Goal: Task Accomplishment & Management: Use online tool/utility

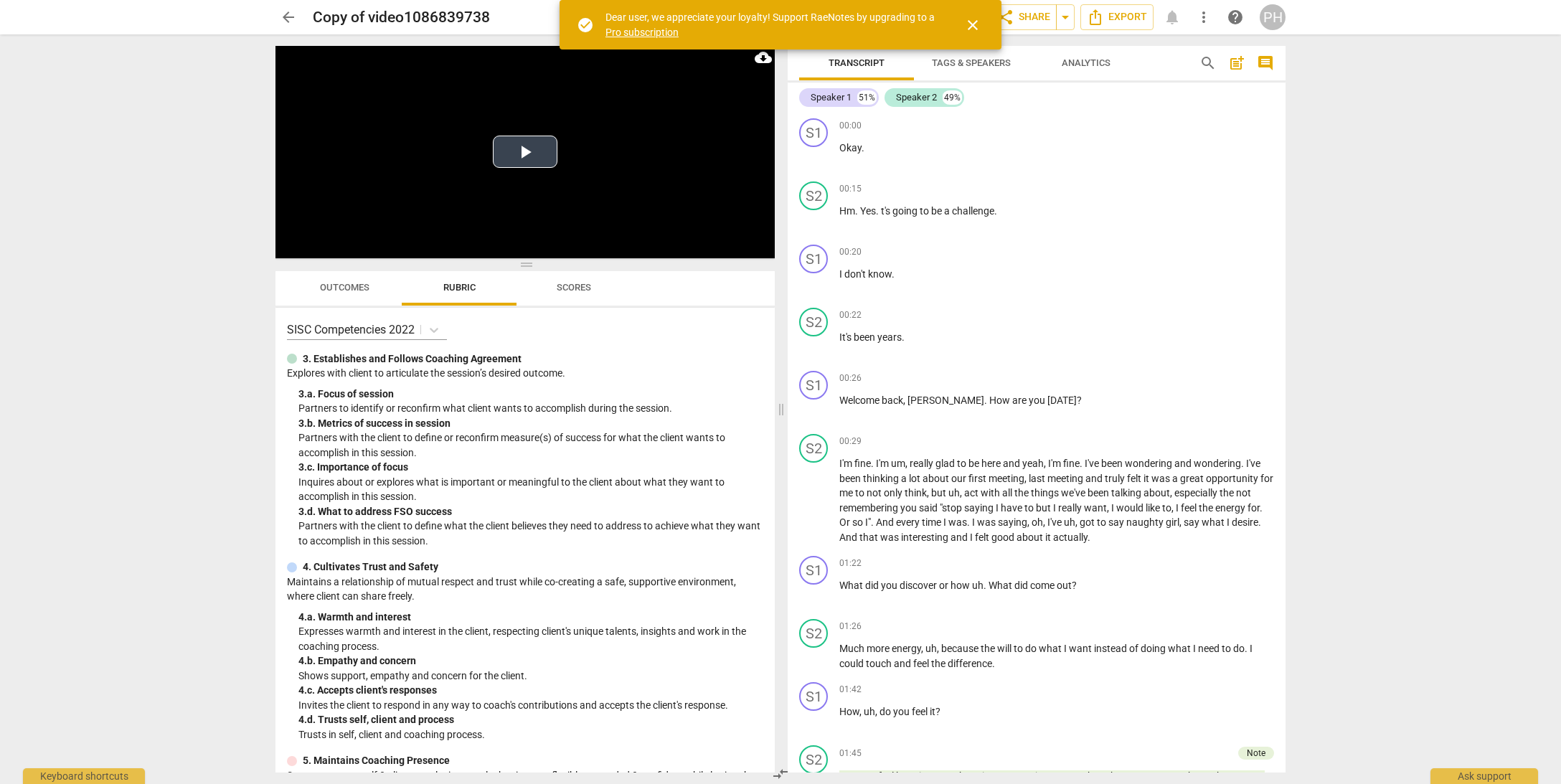
click at [538, 150] on button "Play Video" at bounding box center [525, 151] width 65 height 32
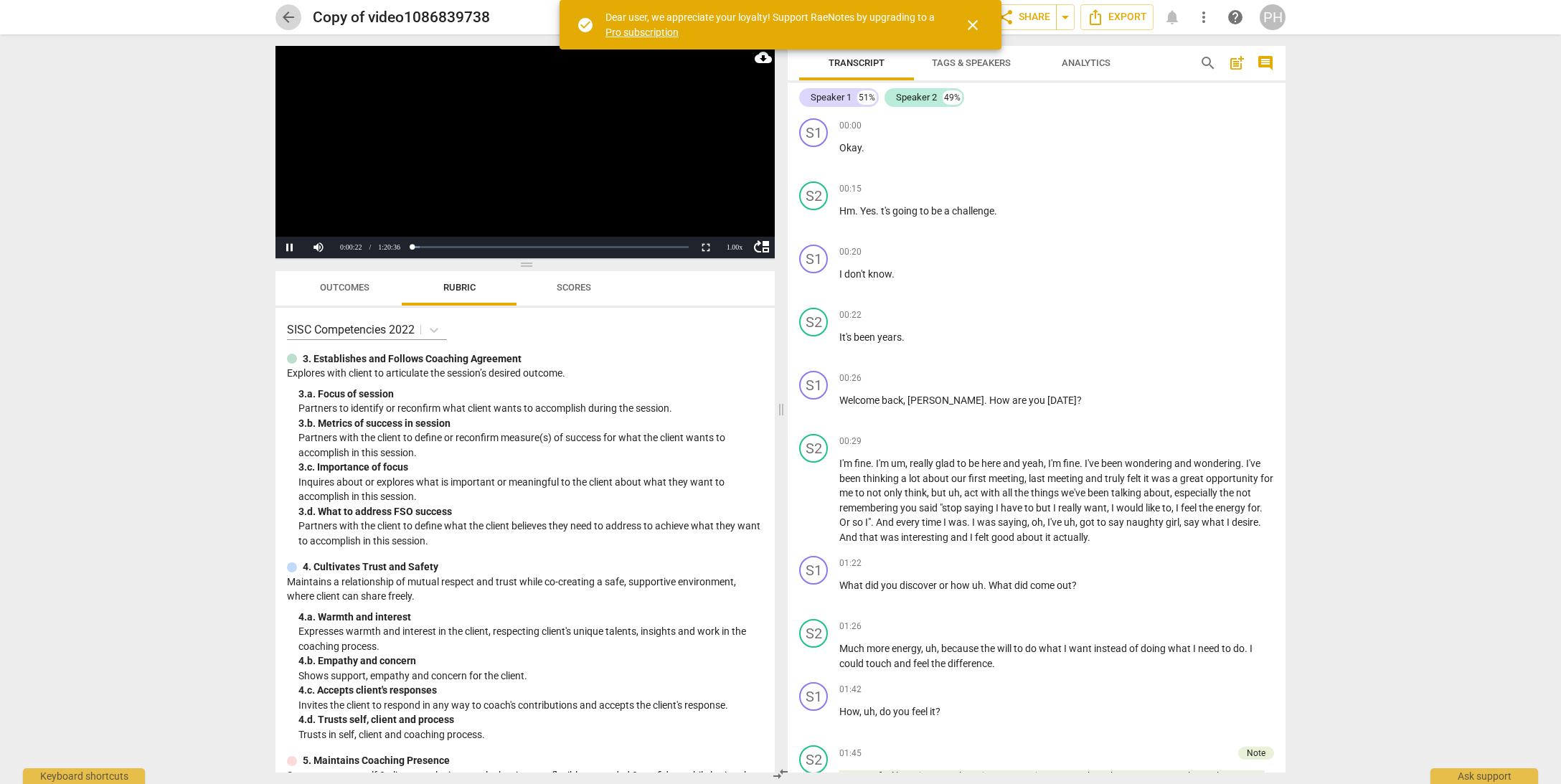
click at [290, 13] on span "arrow_back" at bounding box center [288, 17] width 17 height 17
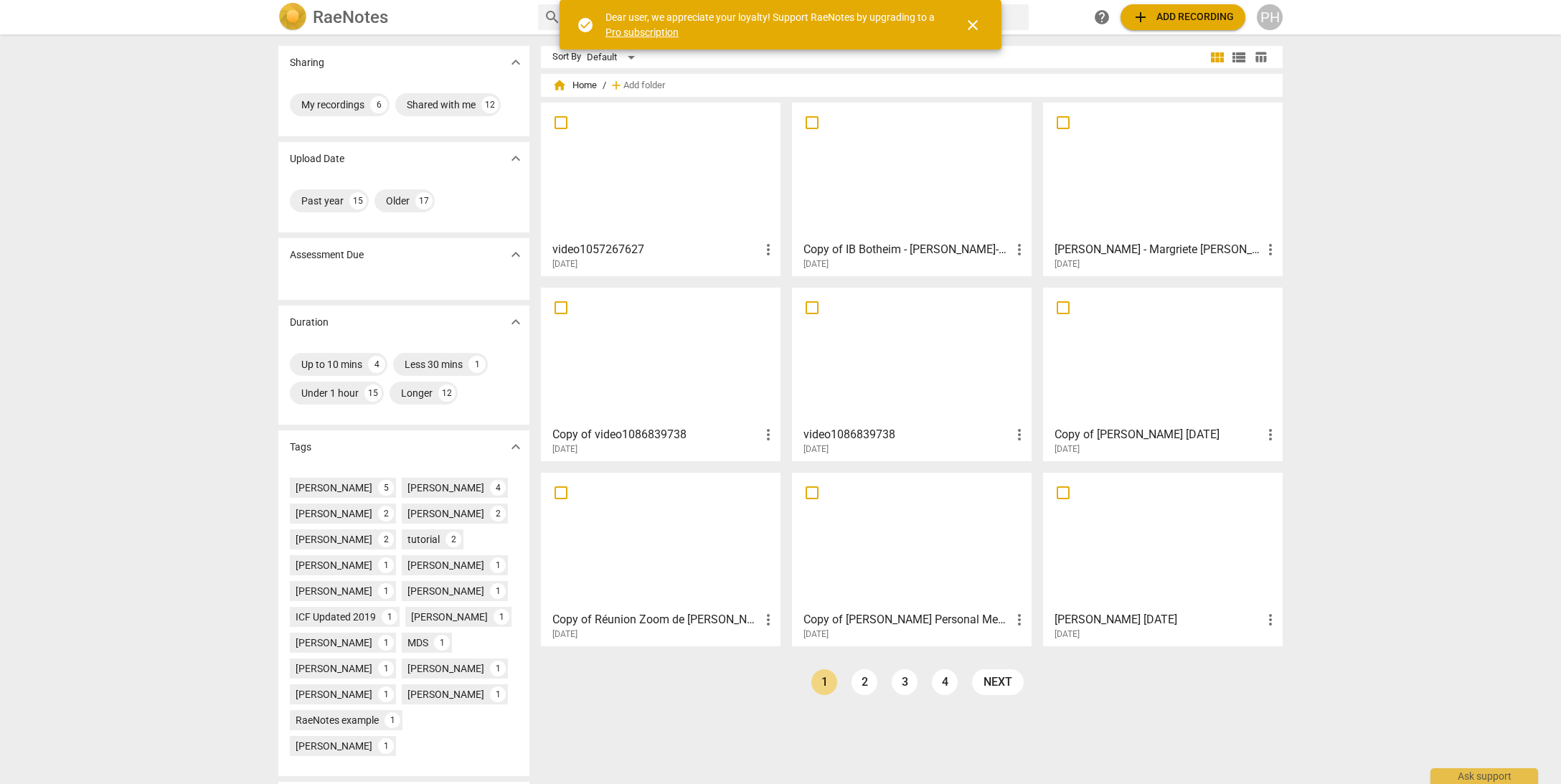
click at [610, 215] on div at bounding box center [661, 170] width 229 height 127
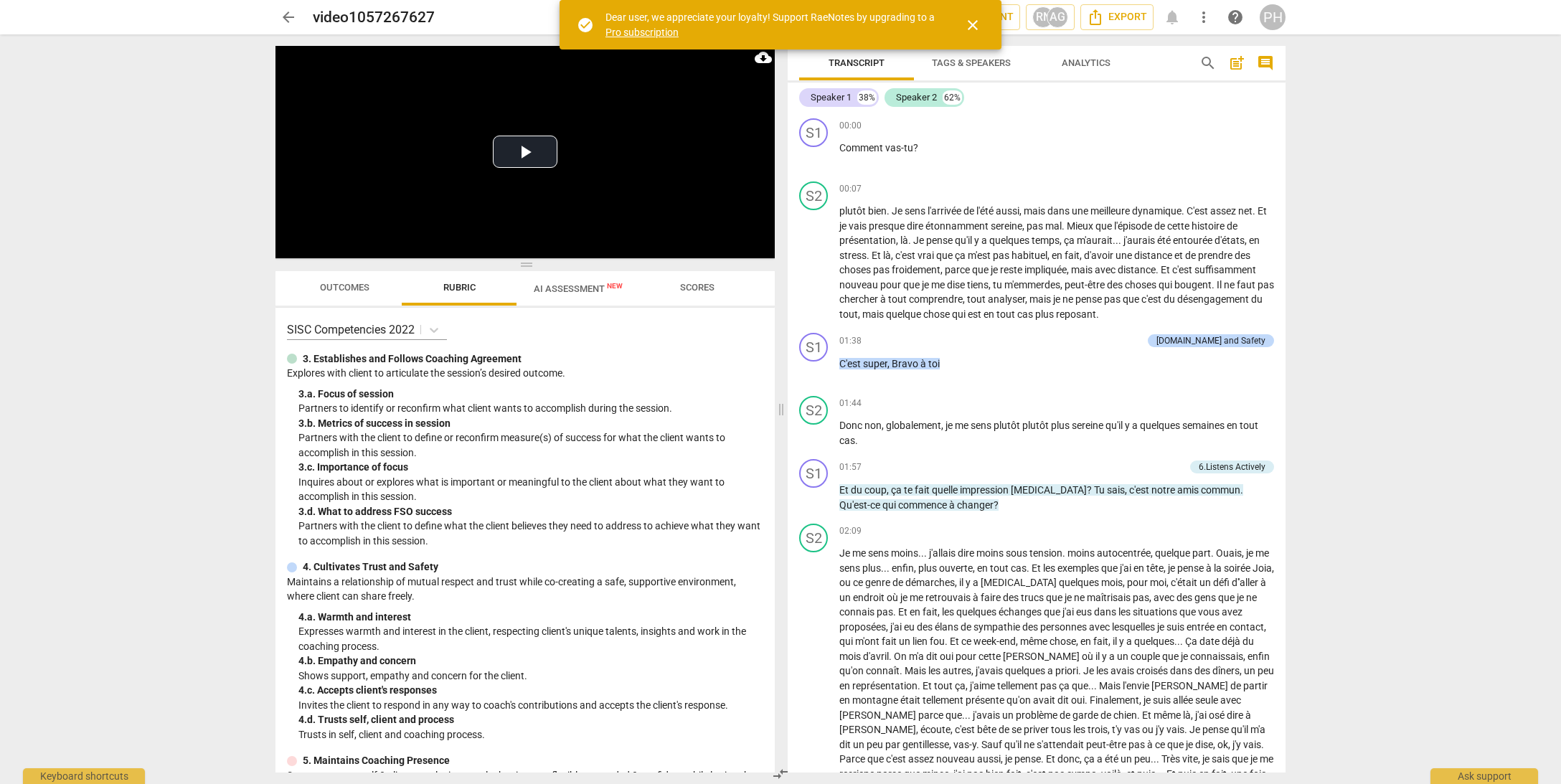
click at [978, 25] on span "close" at bounding box center [973, 25] width 17 height 17
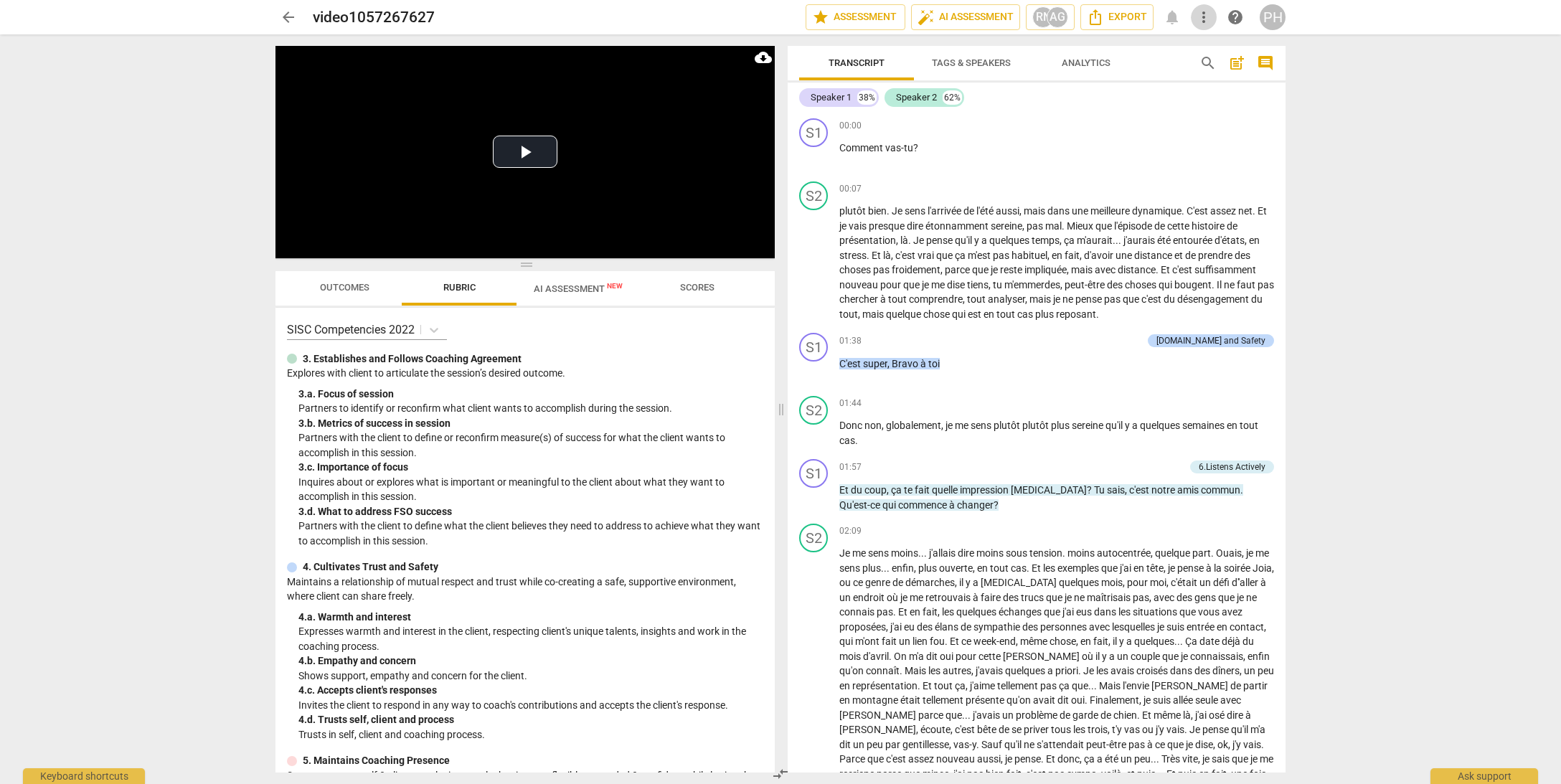
click at [1201, 19] on span "more_vert" at bounding box center [1204, 17] width 17 height 17
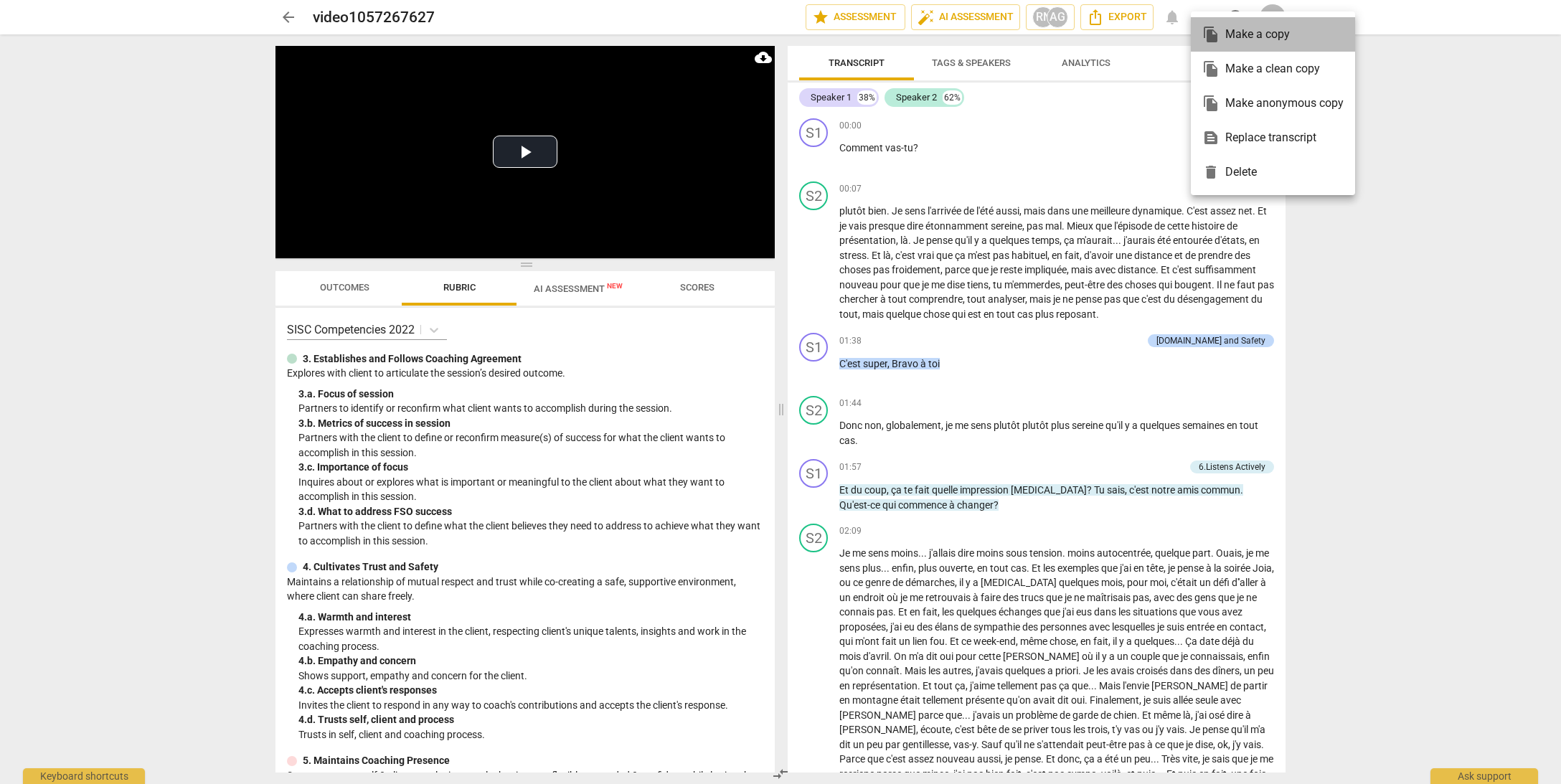
click at [1247, 35] on div "file_copy Make a copy" at bounding box center [1273, 34] width 141 height 34
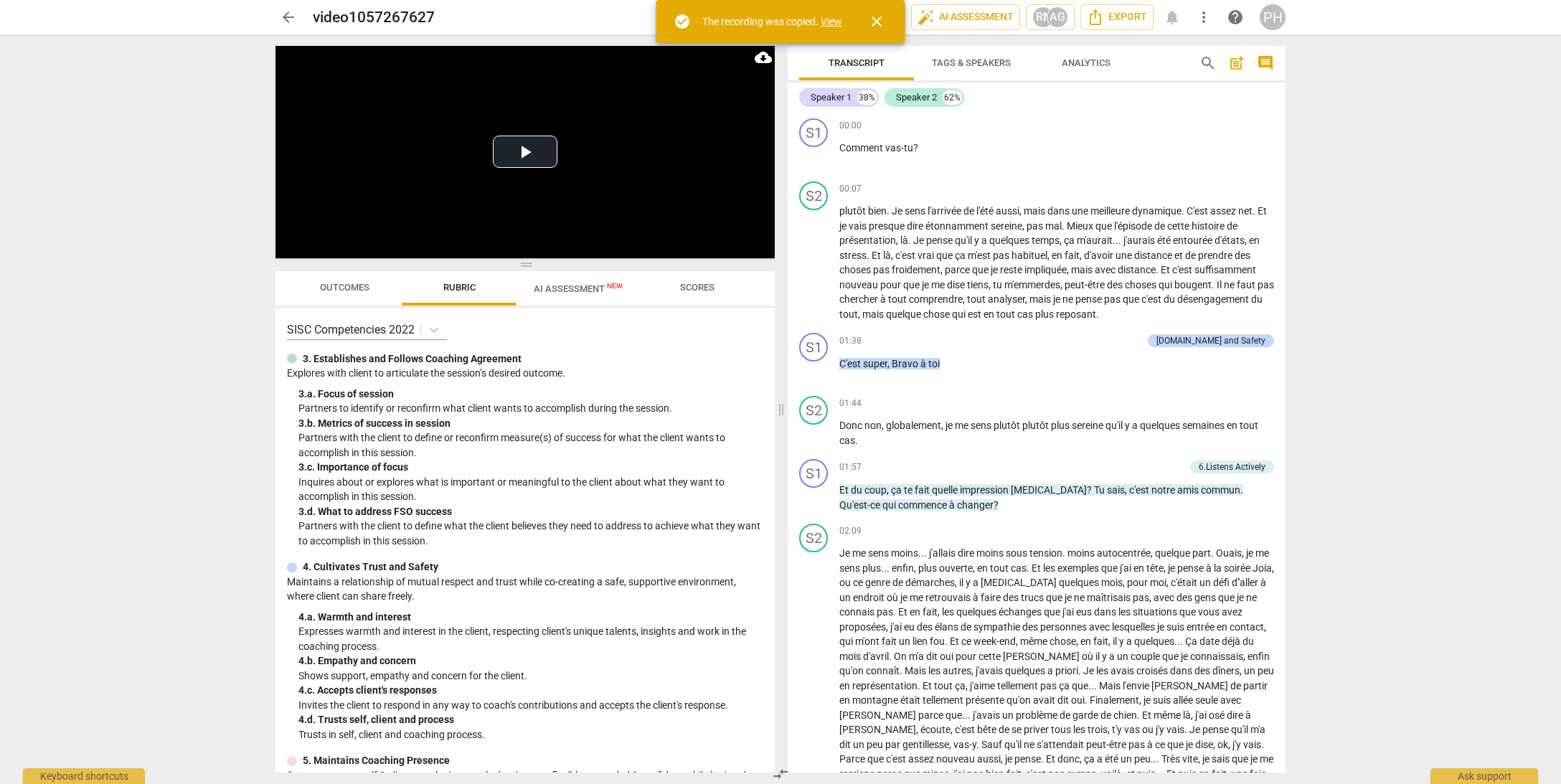
click at [829, 22] on link "View" at bounding box center [831, 22] width 22 height 11
